Goal: Information Seeking & Learning: Learn about a topic

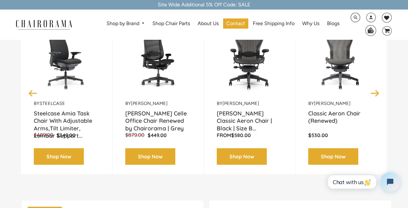
scroll to position [116, 0]
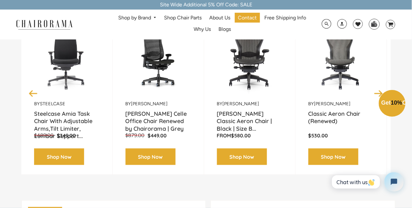
click at [391, 124] on div "Close dialog Exclusive Offer: Enjoy 10% Off! Get Your Coupon Code Now. Sign up …" at bounding box center [206, 103] width 412 height 208
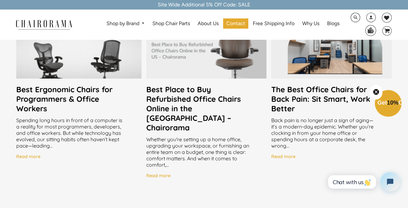
scroll to position [1216, 0]
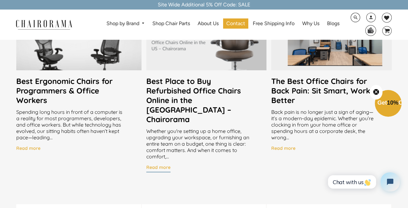
click at [156, 165] on h4 "Read more" at bounding box center [158, 168] width 24 height 6
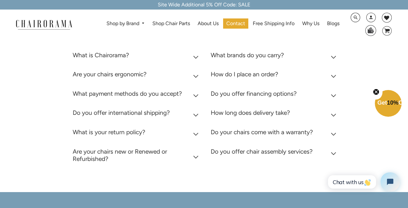
scroll to position [2519, 0]
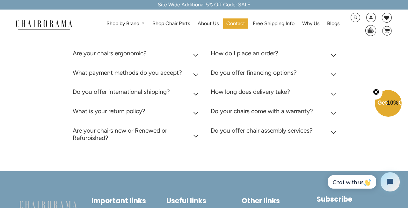
click at [193, 132] on h2 "Are your chairs new or Renewed or Refurbished?" at bounding box center [137, 134] width 128 height 15
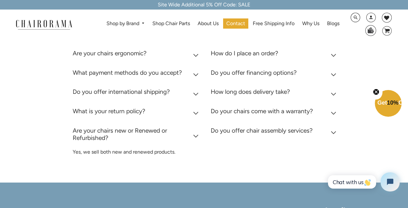
click at [331, 89] on summary "How long does delivery take?" at bounding box center [274, 93] width 128 height 19
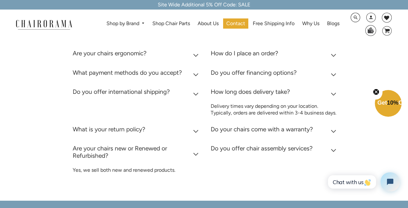
click at [332, 130] on icon at bounding box center [333, 131] width 5 height 3
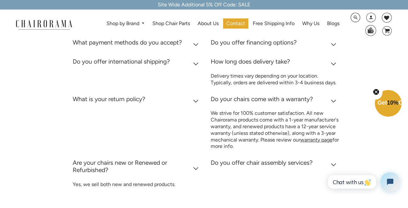
scroll to position [2576, 0]
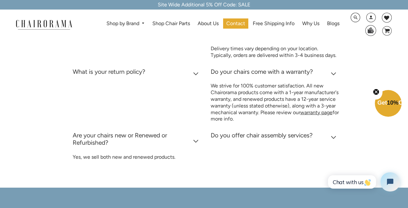
click at [334, 136] on icon at bounding box center [333, 137] width 5 height 3
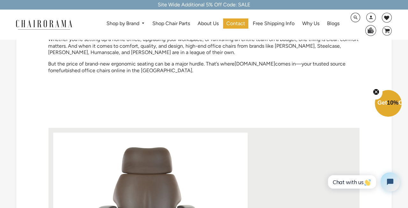
scroll to position [0, 0]
